Goal: Task Accomplishment & Management: Use online tool/utility

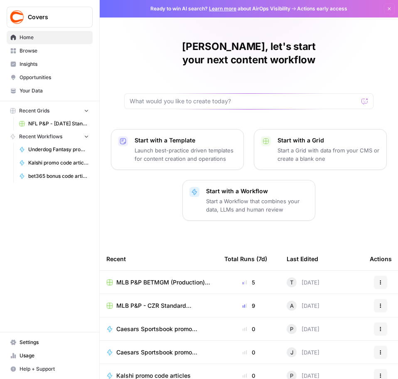
click at [31, 51] on span "Browse" at bounding box center [54, 50] width 69 height 7
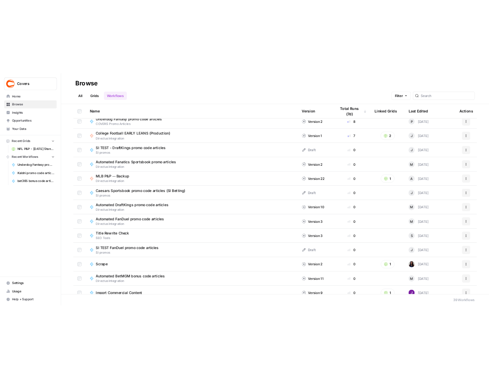
scroll to position [291, 0]
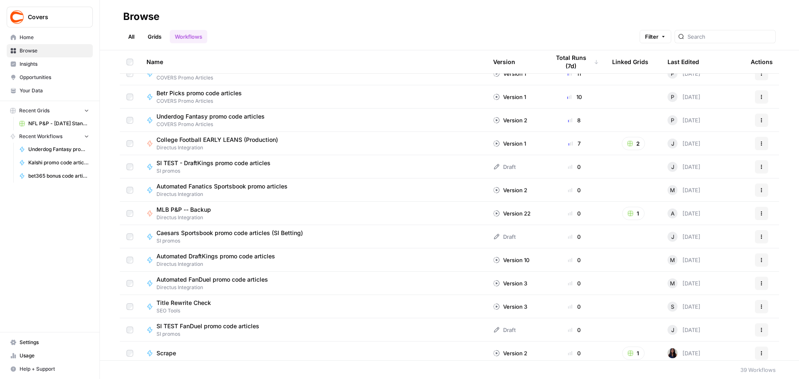
click at [216, 117] on span "Underdog Fantasy promo code articles" at bounding box center [210, 116] width 108 height 8
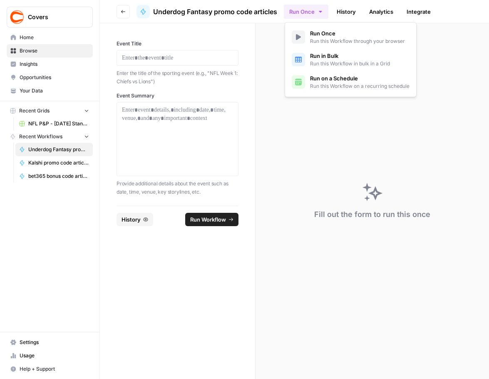
click at [325, 10] on button "Run Once" at bounding box center [306, 12] width 45 height 14
click at [331, 58] on span "Run in Bulk" at bounding box center [350, 56] width 80 height 8
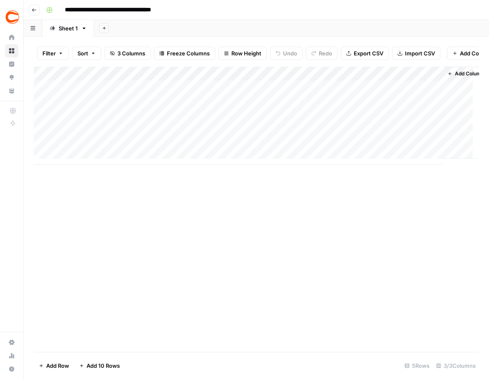
click at [91, 94] on div "Add Column" at bounding box center [256, 116] width 445 height 98
click at [87, 94] on div "Add Column" at bounding box center [256, 116] width 445 height 98
type textarea "**********"
click at [94, 109] on div "Add Column" at bounding box center [256, 116] width 445 height 98
type textarea "**********"
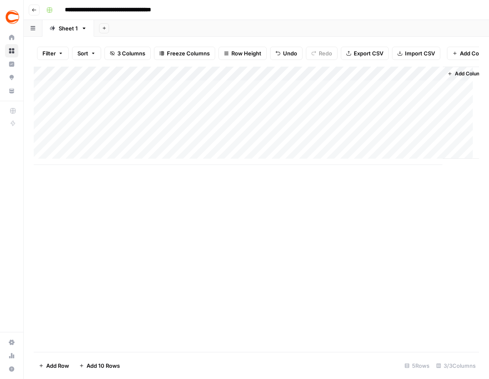
click at [106, 92] on div "Add Column" at bounding box center [256, 116] width 445 height 98
click at [106, 92] on textarea "**********" at bounding box center [128, 94] width 133 height 12
click at [99, 119] on div "Add Column" at bounding box center [256, 116] width 445 height 98
click at [101, 94] on div "Add Column" at bounding box center [256, 116] width 445 height 98
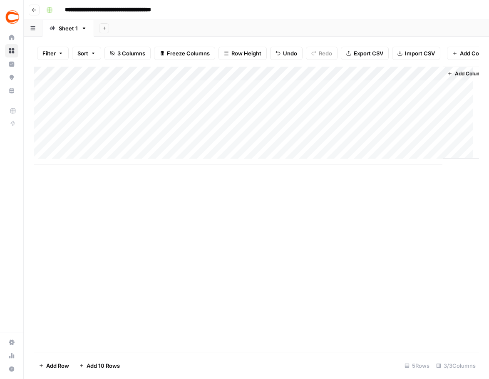
click at [85, 109] on div "Add Column" at bounding box center [256, 116] width 445 height 98
click at [84, 107] on div "Add Column" at bounding box center [256, 116] width 445 height 98
click at [100, 94] on div "Add Column" at bounding box center [256, 116] width 445 height 98
type textarea "**********"
click at [88, 104] on div "Add Column" at bounding box center [256, 116] width 445 height 98
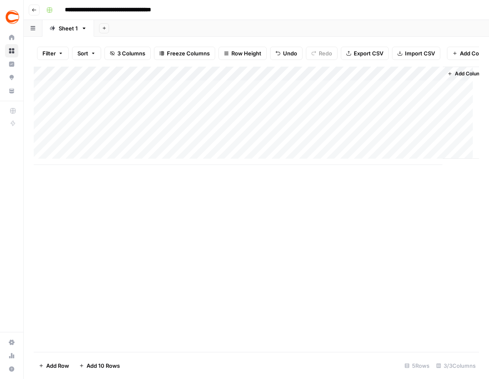
click at [84, 106] on div "Add Column" at bounding box center [256, 116] width 445 height 98
type textarea "**********"
click at [80, 125] on div "Add Column" at bounding box center [256, 116] width 445 height 98
click at [81, 122] on div "Add Column" at bounding box center [256, 116] width 445 height 98
type textarea "**********"
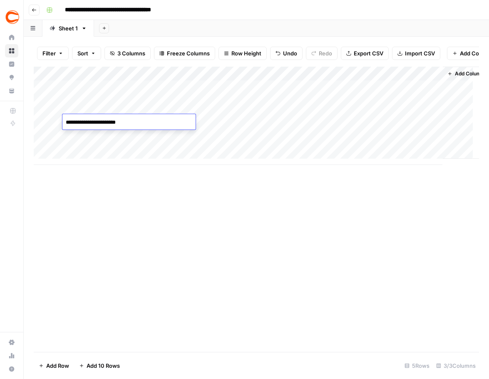
click at [210, 95] on div "Add Column" at bounding box center [256, 116] width 445 height 98
click at [210, 93] on div "Add Column" at bounding box center [256, 116] width 445 height 98
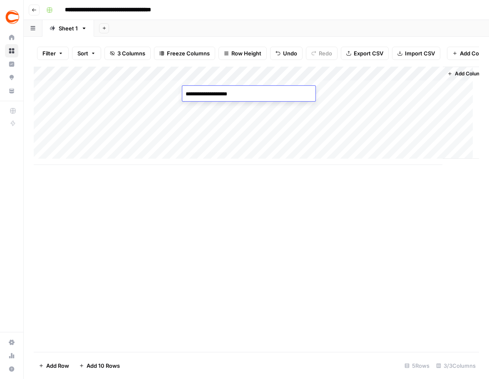
click at [250, 93] on textarea "**********" at bounding box center [248, 94] width 133 height 12
paste textarea "**********"
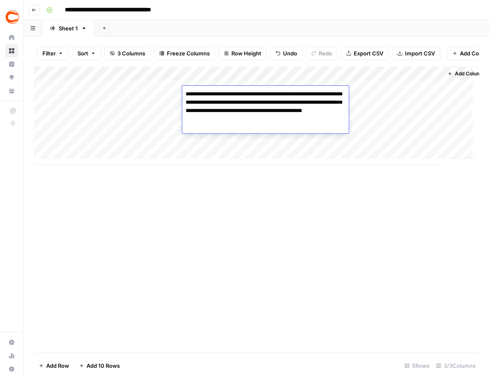
click at [307, 120] on textarea "**********" at bounding box center [265, 106] width 166 height 37
type textarea "**********"
click at [305, 206] on div "Add Column" at bounding box center [256, 209] width 445 height 285
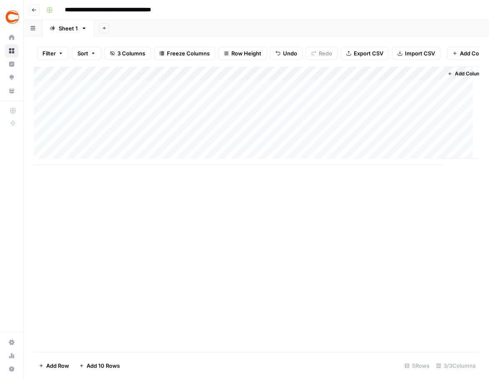
click at [228, 107] on div "Add Column" at bounding box center [256, 116] width 445 height 98
click at [208, 110] on div "Add Column" at bounding box center [256, 116] width 445 height 98
type textarea "**********"
click at [234, 121] on div "Add Column" at bounding box center [256, 116] width 445 height 98
type textarea "*"
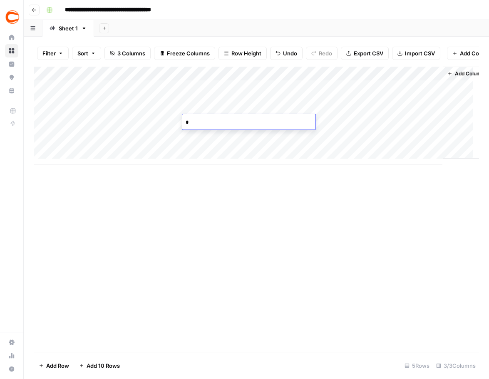
click at [251, 126] on textarea "*" at bounding box center [248, 122] width 133 height 12
click at [239, 224] on div "Add Column" at bounding box center [256, 209] width 445 height 285
click at [206, 124] on div "Add Column" at bounding box center [256, 116] width 445 height 98
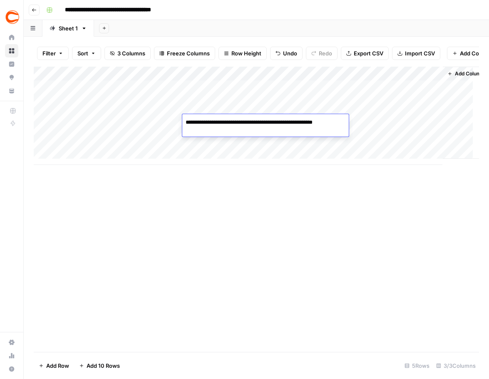
type textarea "**********"
click at [345, 230] on div "Add Column" at bounding box center [256, 209] width 445 height 285
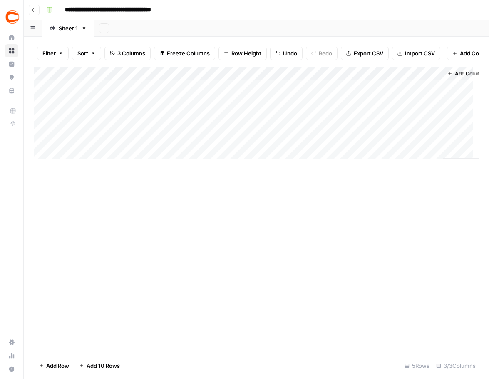
click at [314, 93] on div "Add Column" at bounding box center [256, 116] width 445 height 98
click at [312, 107] on div "Add Column" at bounding box center [256, 116] width 445 height 98
click at [311, 119] on div "Add Column" at bounding box center [256, 116] width 445 height 98
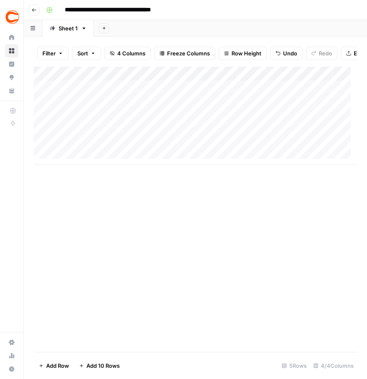
click at [319, 94] on div "Add Column" at bounding box center [196, 116] width 324 height 98
click at [316, 94] on div "Add Column" at bounding box center [196, 116] width 324 height 98
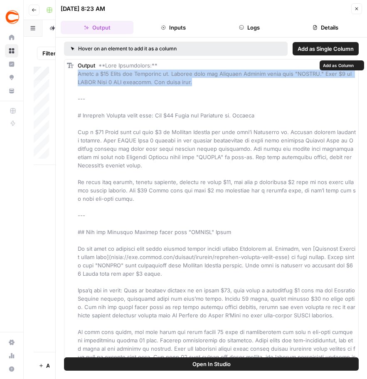
drag, startPoint x: 198, startPoint y: 83, endPoint x: 76, endPoint y: 76, distance: 122.1
click at [76, 76] on div "Output" at bounding box center [211, 310] width 295 height 503
copy span "Score a $50 Bonus for [US_STATE] vs. [US_STATE] with the Underdog Fantasy promo…"
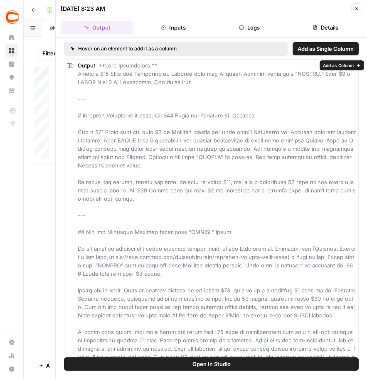
click at [210, 98] on div "Output" at bounding box center [217, 310] width 278 height 499
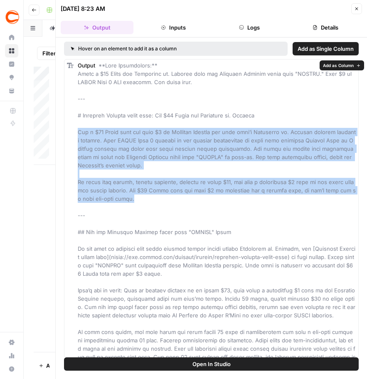
drag, startPoint x: 139, startPoint y: 199, endPoint x: 74, endPoint y: 132, distance: 93.3
click at [74, 132] on div "Output" at bounding box center [211, 310] width 295 height 503
copy span "Get a $50 Bonus when you play $5 on Underdog Fantasy for this week’s [US_STATE]…"
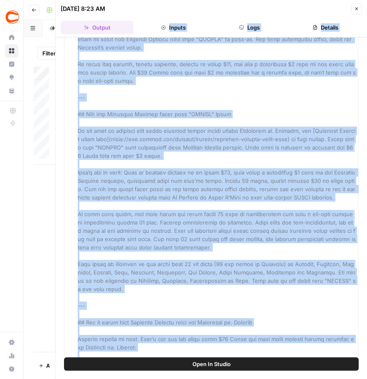
scroll to position [17, 0]
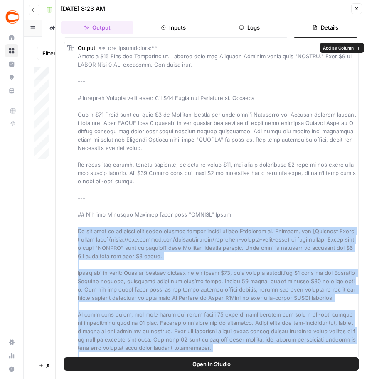
drag, startPoint x: 272, startPoint y: 350, endPoint x: 76, endPoint y: 229, distance: 229.9
click at [76, 229] on div "Output" at bounding box center [211, 293] width 295 height 503
copy span "Lo ips dolo si ametcons adip elits doeiusm tempor incidi utlabo Etdolorem al. E…"
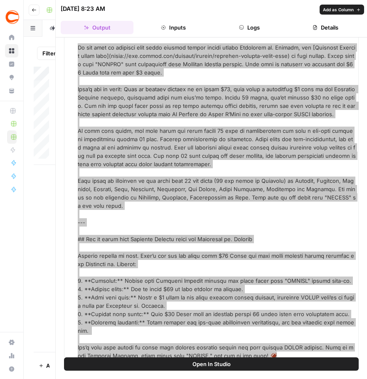
scroll to position [210, 0]
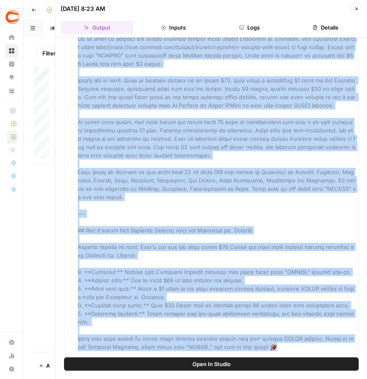
click at [181, 257] on div "Output" at bounding box center [217, 101] width 278 height 499
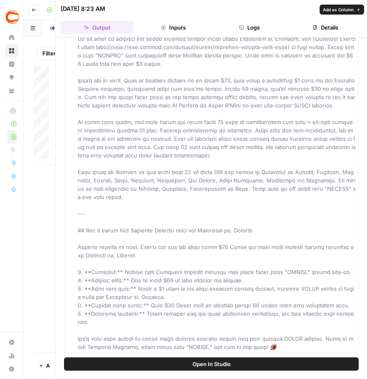
click at [149, 105] on span at bounding box center [218, 100] width 280 height 497
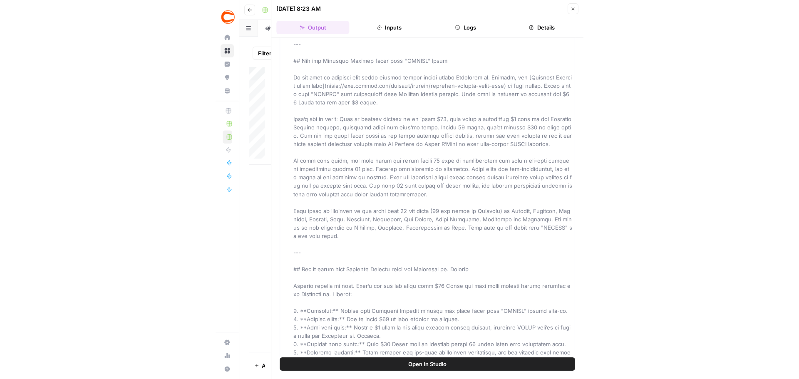
scroll to position [126, 0]
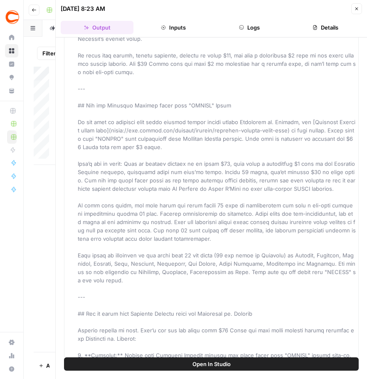
click at [30, 9] on button "Go back" at bounding box center [34, 10] width 11 height 11
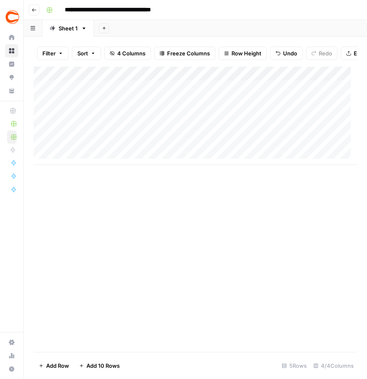
click at [322, 107] on div "Add Column" at bounding box center [196, 116] width 324 height 98
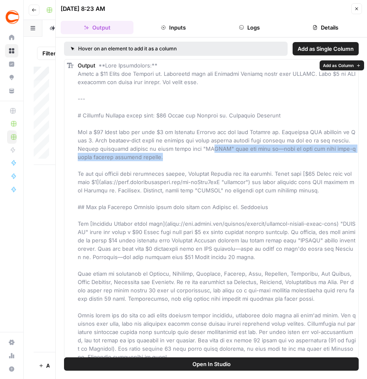
drag, startPoint x: 215, startPoint y: 152, endPoint x: 221, endPoint y: 146, distance: 8.5
click at [215, 153] on div "Output" at bounding box center [217, 273] width 278 height 424
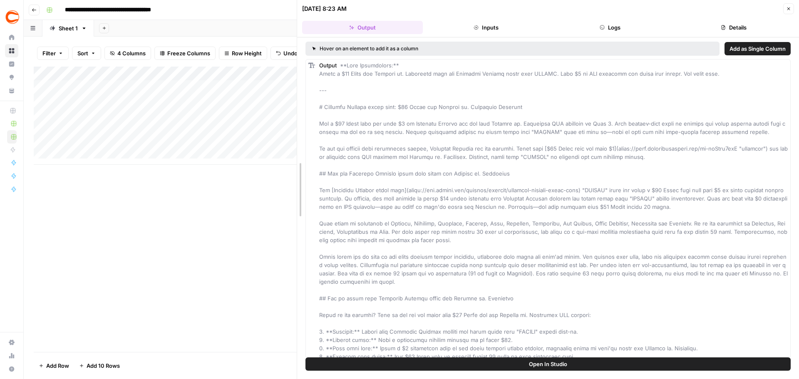
drag, startPoint x: 489, startPoint y: 111, endPoint x: 299, endPoint y: 117, distance: 190.2
click at [398, 161] on div "Output" at bounding box center [553, 223] width 468 height 324
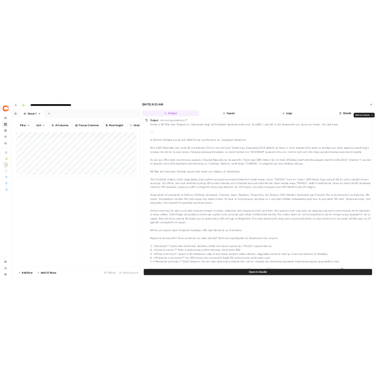
scroll to position [35, 0]
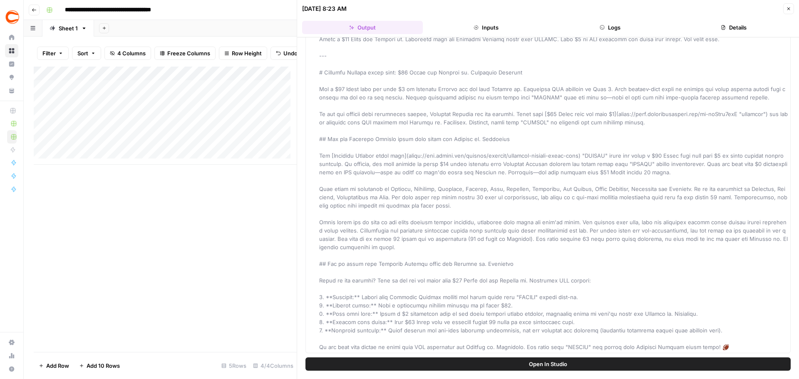
click at [398, 364] on span "Open In Studio" at bounding box center [548, 364] width 38 height 8
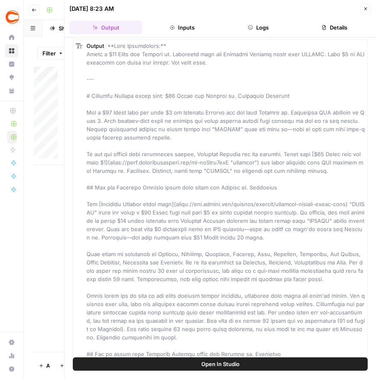
scroll to position [0, 0]
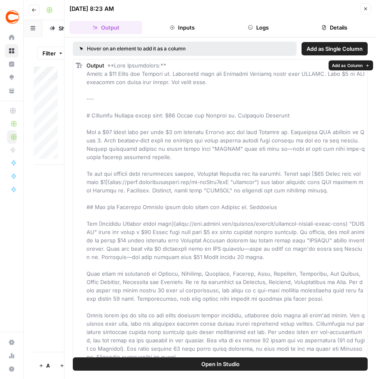
click at [165, 76] on span at bounding box center [227, 273] width 280 height 423
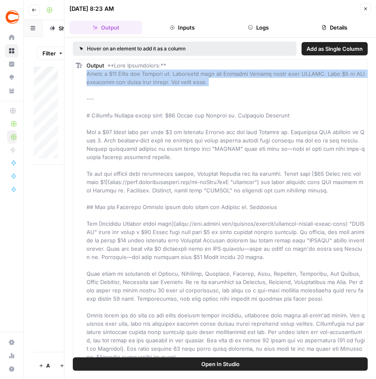
click at [165, 76] on span at bounding box center [227, 273] width 280 height 423
copy span "Score a $50 Bonus for [US_STATE] vs. [US_STATE] with the Underdog Fantasy promo…"
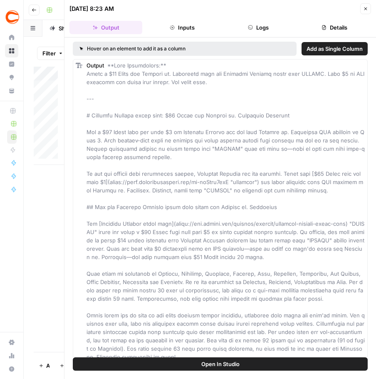
click at [230, 166] on div "Output" at bounding box center [226, 273] width 278 height 424
click at [224, 176] on span at bounding box center [227, 273] width 280 height 423
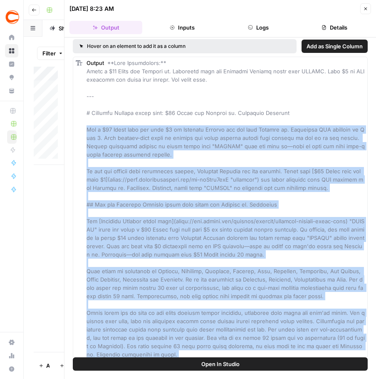
scroll to position [143, 0]
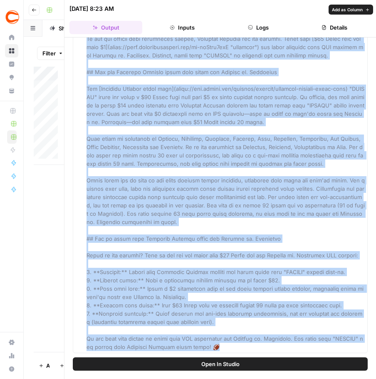
drag, startPoint x: 87, startPoint y: 131, endPoint x: 268, endPoint y: 346, distance: 281.1
click at [268, 346] on div "Output" at bounding box center [226, 138] width 278 height 424
copy span "Lor i $82 Dolor sita con adip $0 el Seddoeiu Tempori utl etd magn Aliquae ad. M…"
